Goal: Find specific page/section: Find specific page/section

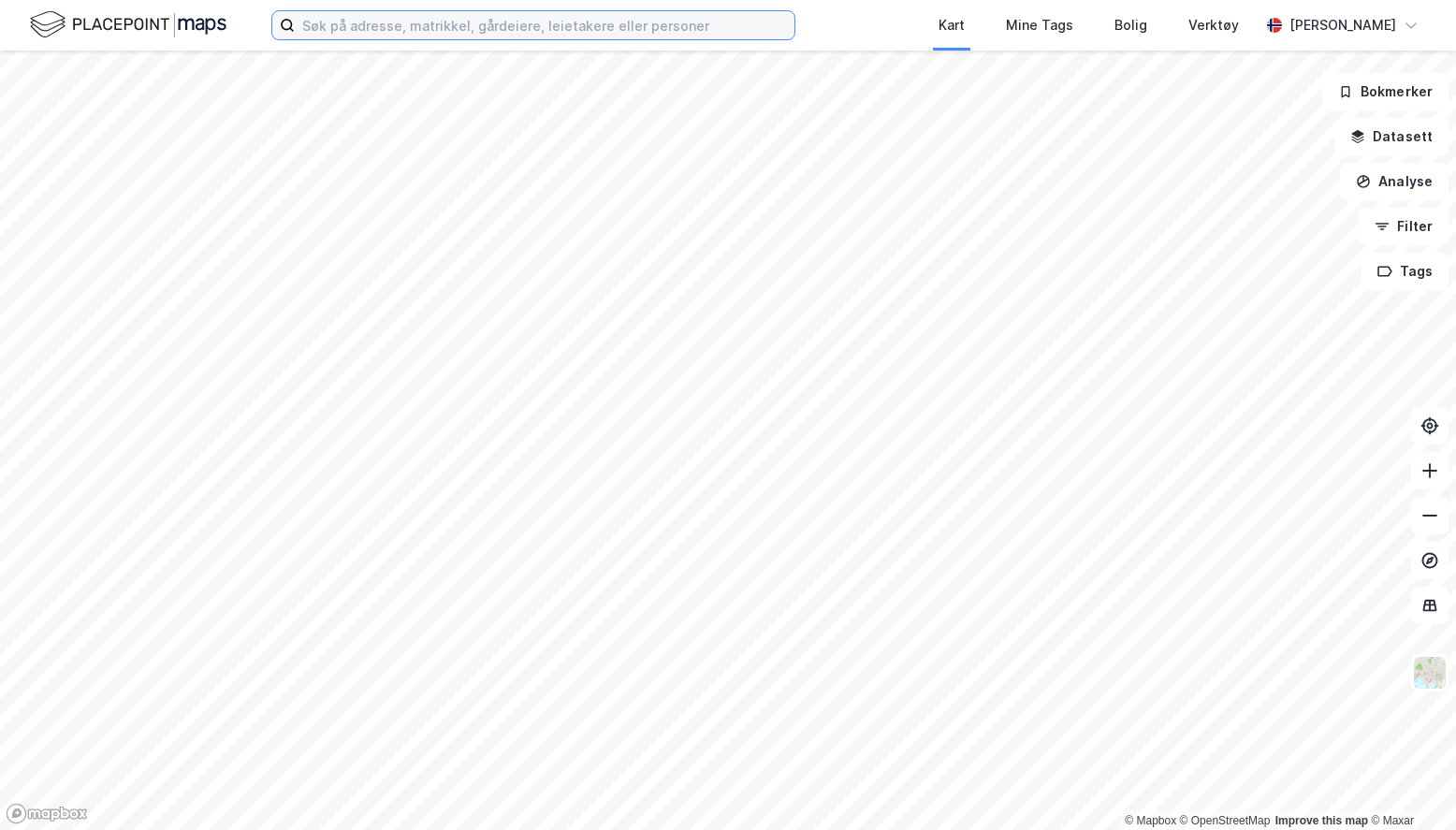
click at [738, 19] on input at bounding box center [545, 25] width 500 height 28
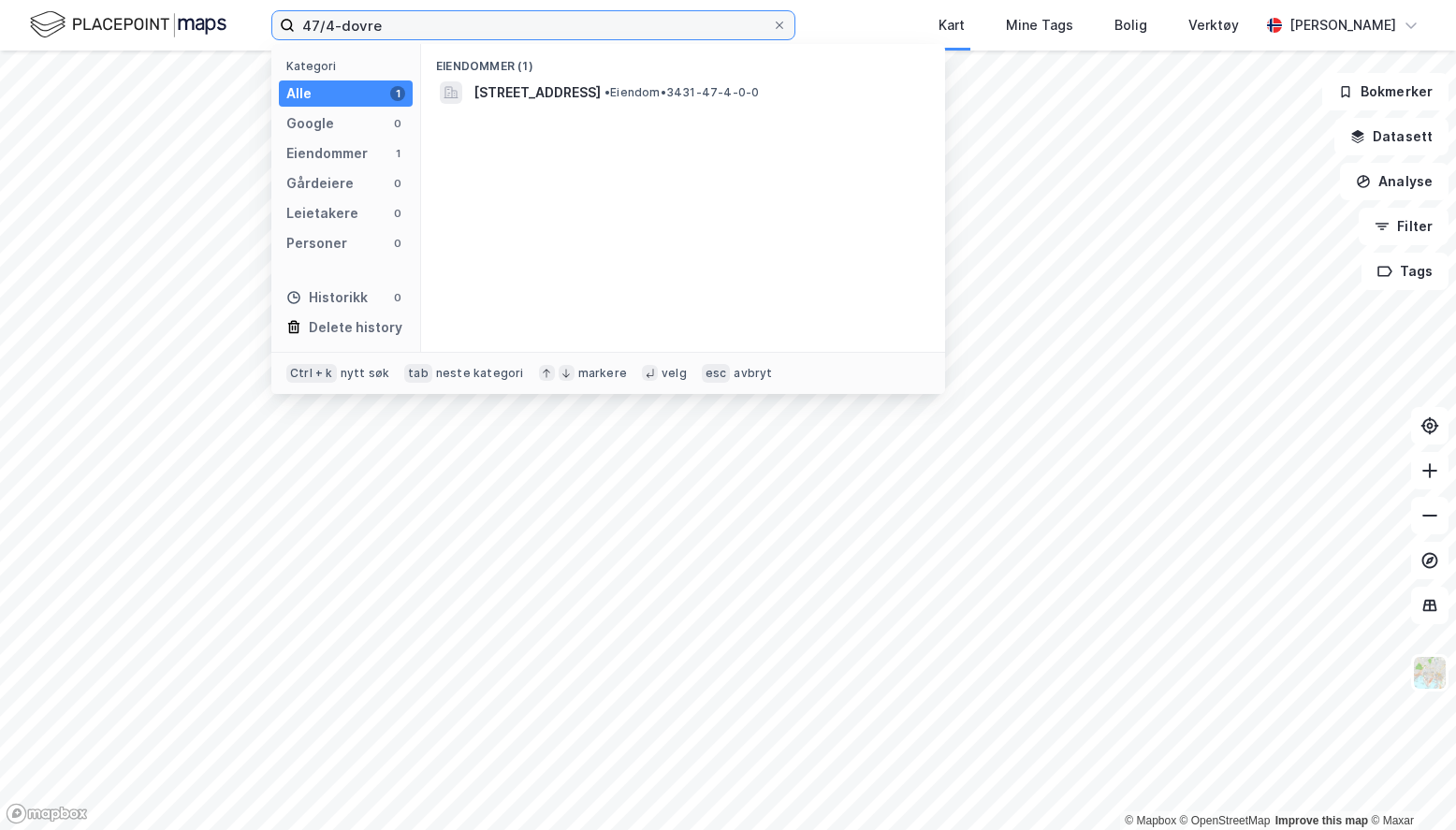
type input "47/4-dovre"
click at [601, 97] on span "[STREET_ADDRESS]" at bounding box center [537, 92] width 128 height 23
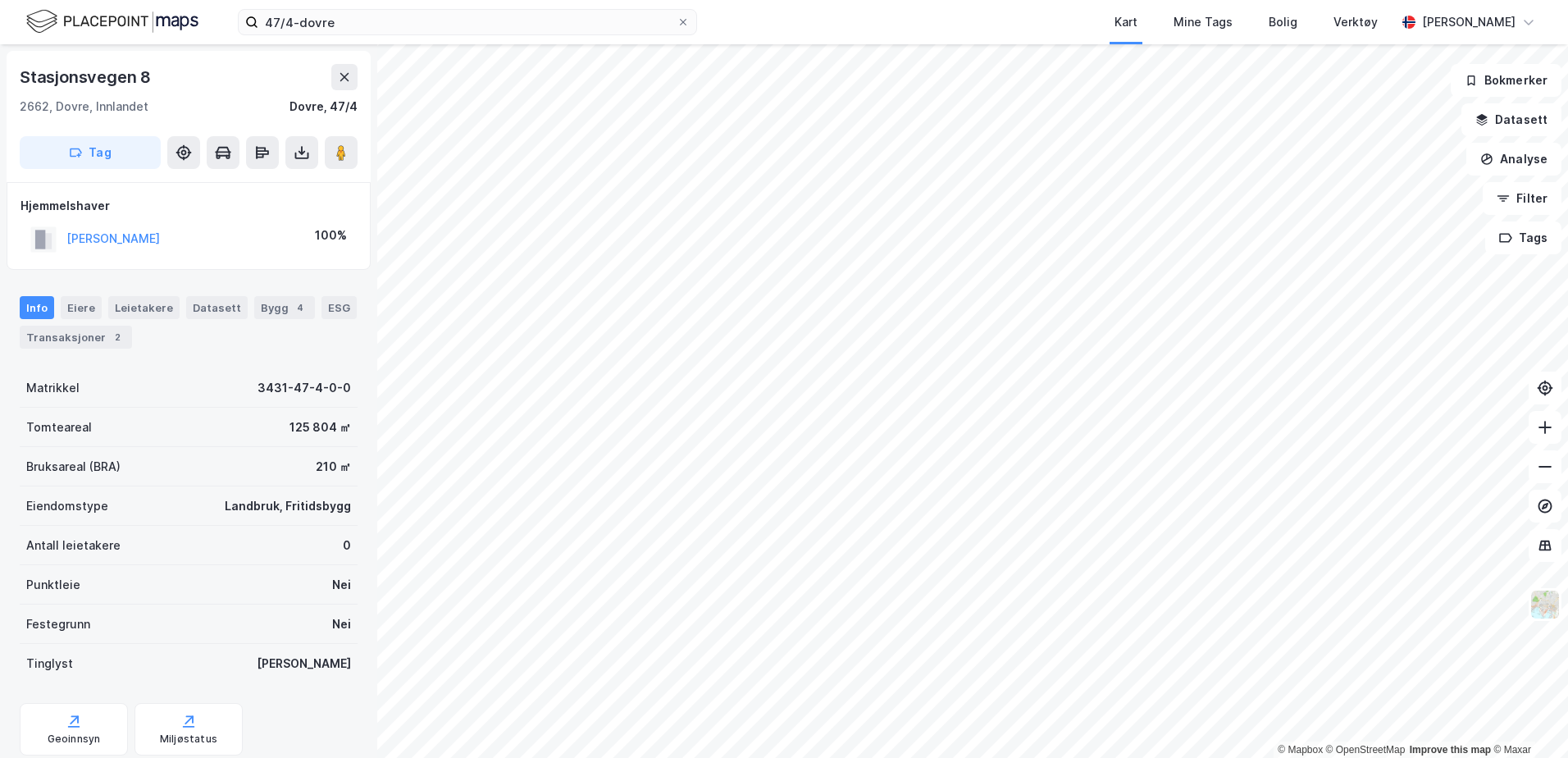
click at [93, 727] on div "Geoinnsyn" at bounding box center [74, 740] width 53 height 13
click at [55, 727] on div "Geoinnsyn" at bounding box center [74, 729] width 108 height 53
